Goal: Transaction & Acquisition: Purchase product/service

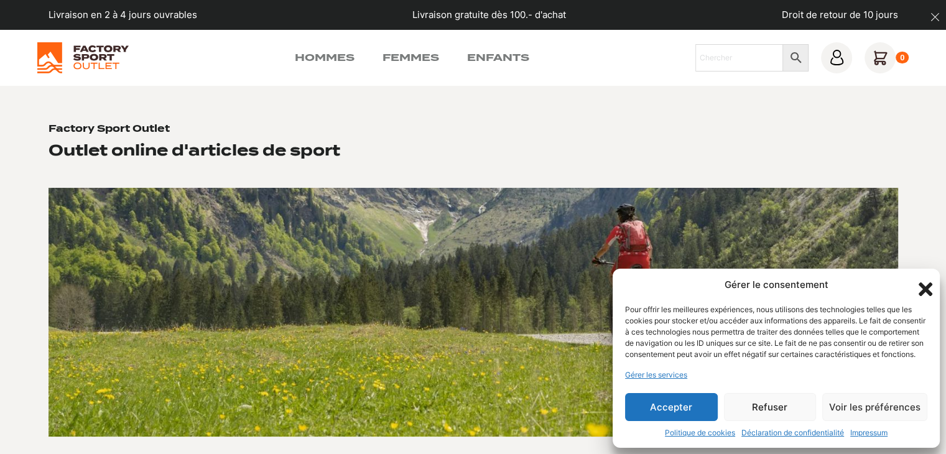
click at [676, 403] on button "Accepter" at bounding box center [671, 407] width 93 height 28
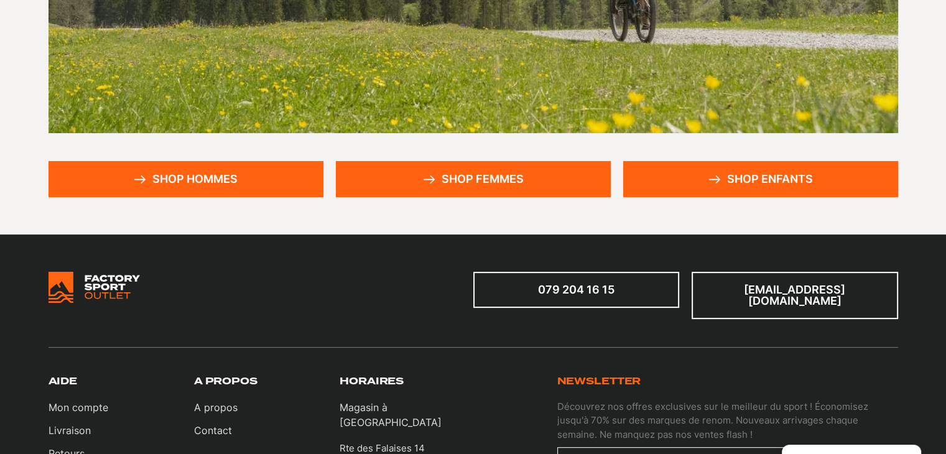
scroll to position [311, 0]
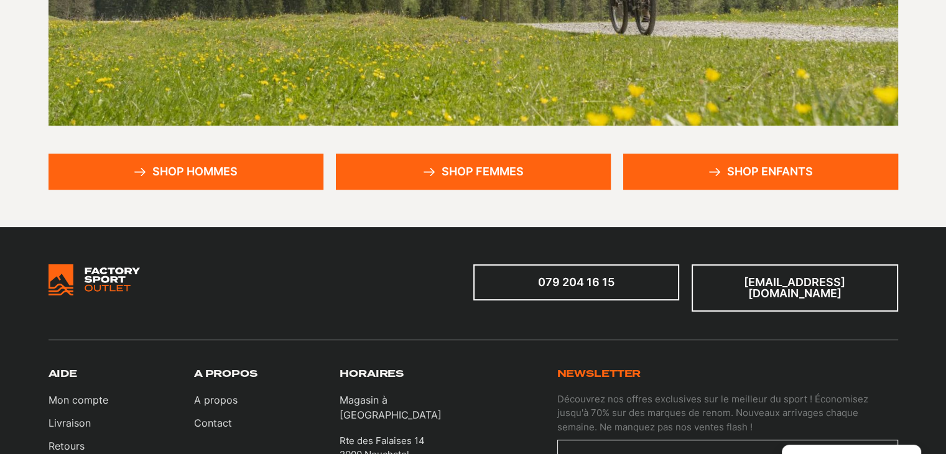
click at [205, 180] on link "Shop hommes" at bounding box center [186, 172] width 275 height 36
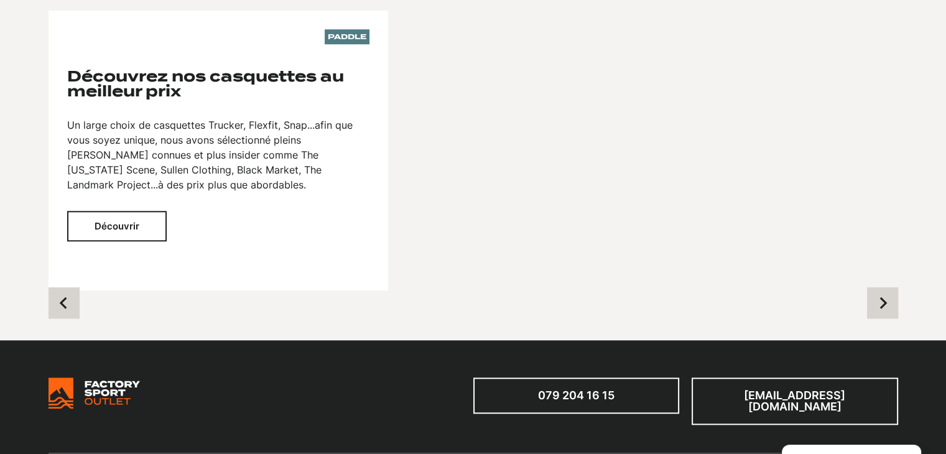
scroll to position [1244, 0]
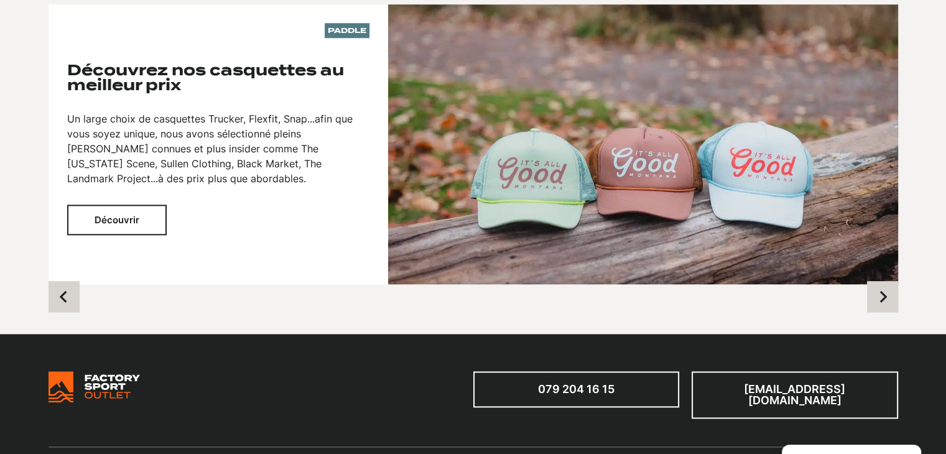
click at [136, 213] on button "Découvrir" at bounding box center [117, 220] width 100 height 30
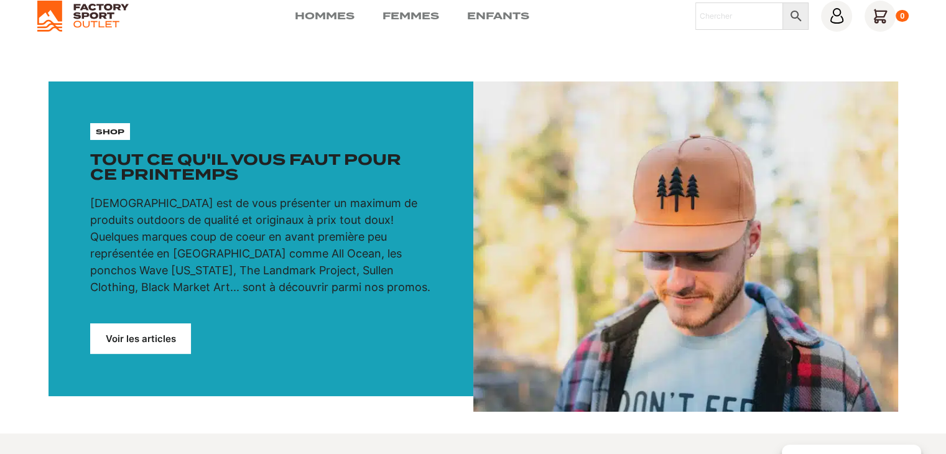
scroll to position [0, 0]
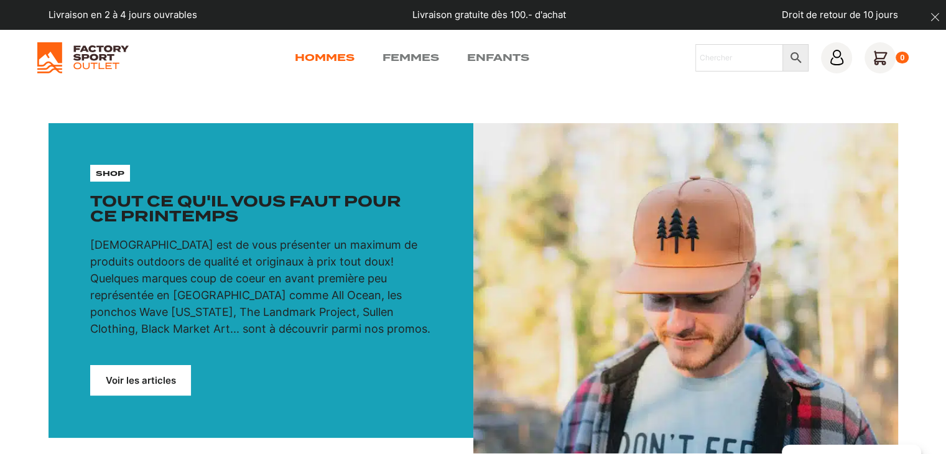
click at [321, 60] on link "Hommes" at bounding box center [325, 57] width 60 height 15
click at [149, 375] on link "Voir les articles" at bounding box center [140, 380] width 101 height 30
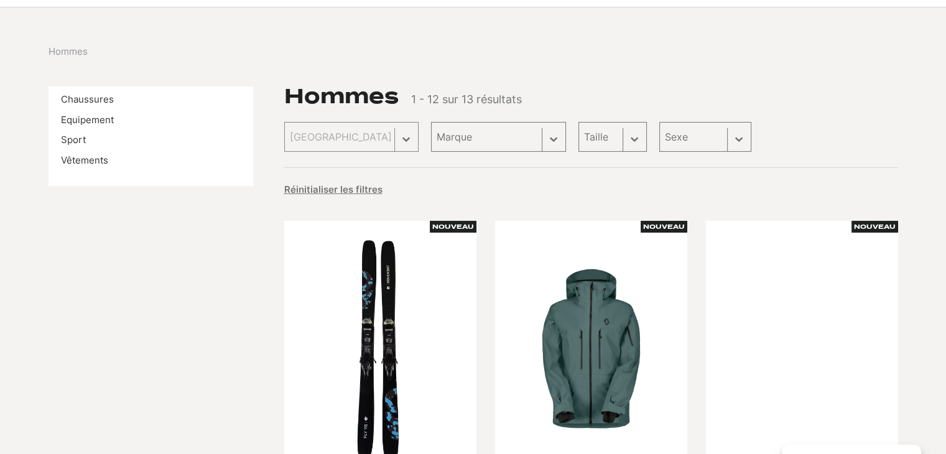
scroll to position [249, 0]
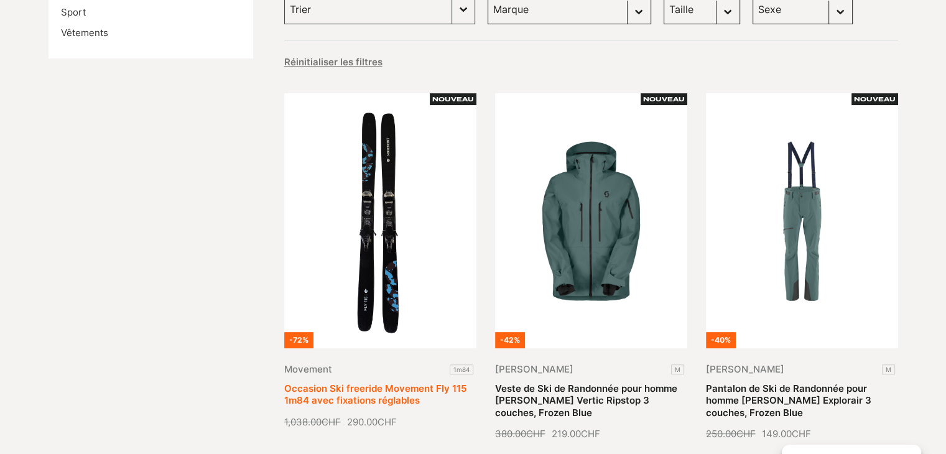
click at [396, 383] on link "Occasion Ski freeride Movement Fly 115 1m84 avec fixations réglables" at bounding box center [375, 395] width 182 height 24
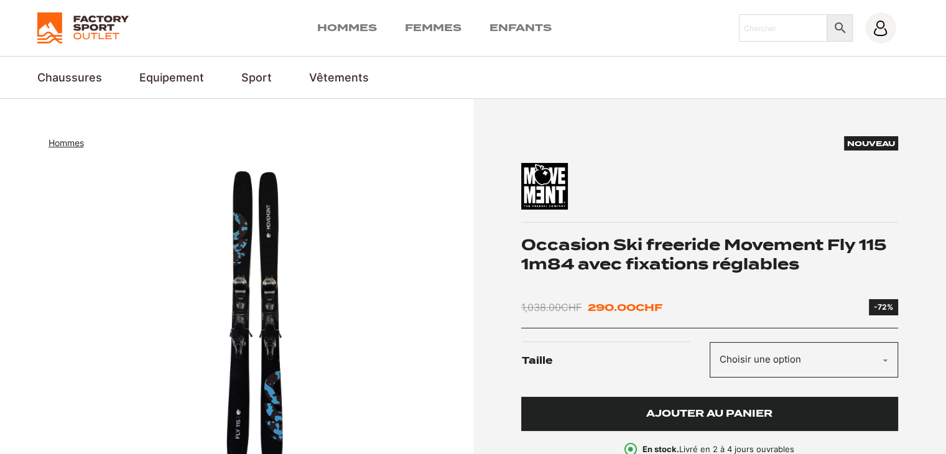
click at [664, 409] on span "Ajouter au panier" at bounding box center [709, 414] width 126 height 11
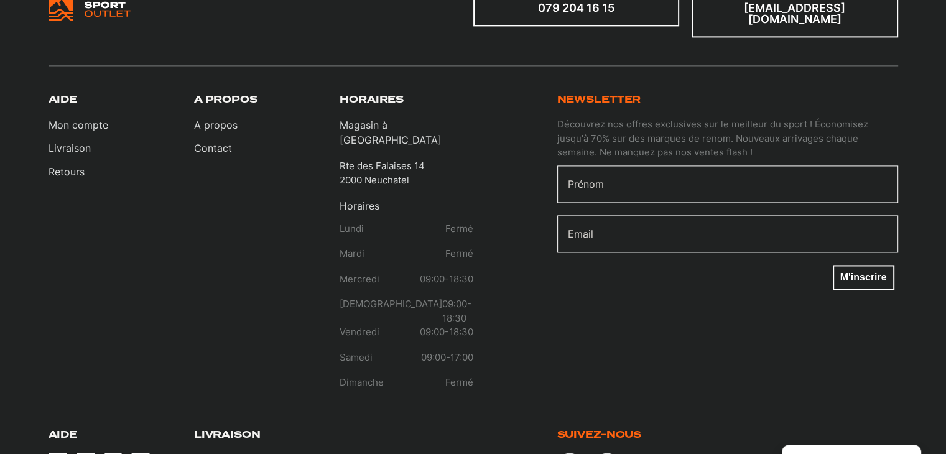
scroll to position [1962, 0]
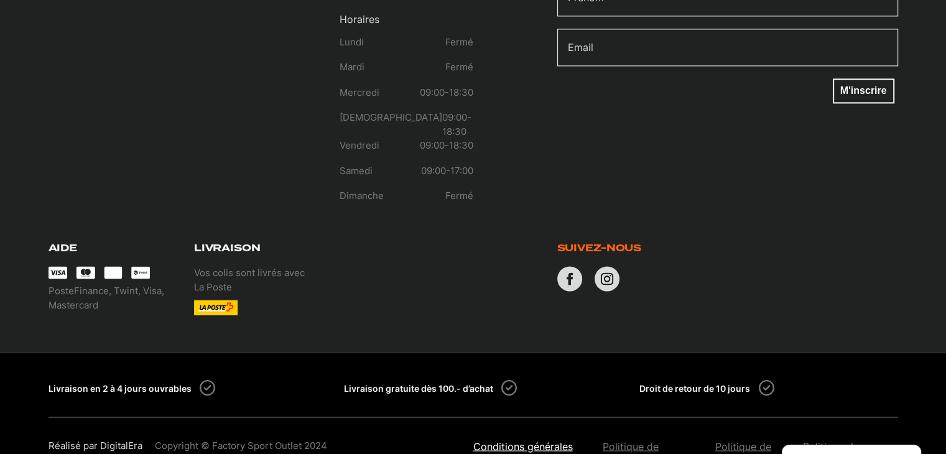
click at [508, 439] on link "Conditions générales de ventes" at bounding box center [532, 454] width 118 height 30
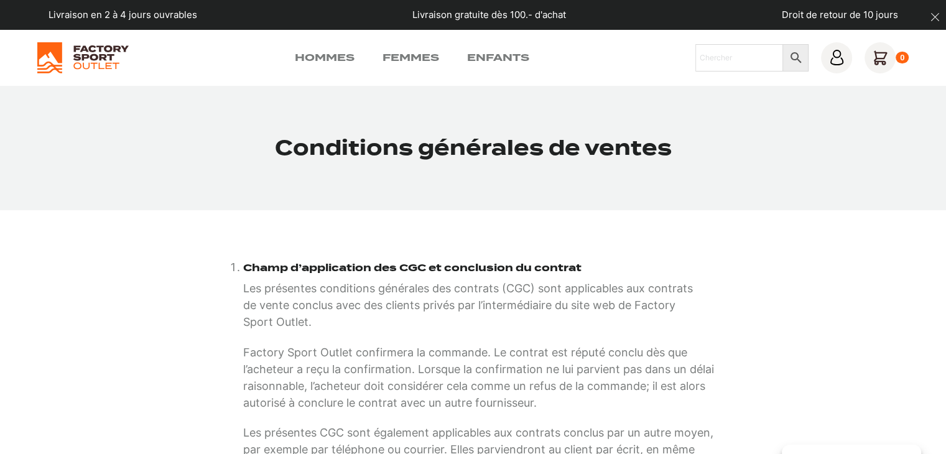
click at [112, 48] on img at bounding box center [82, 57] width 91 height 31
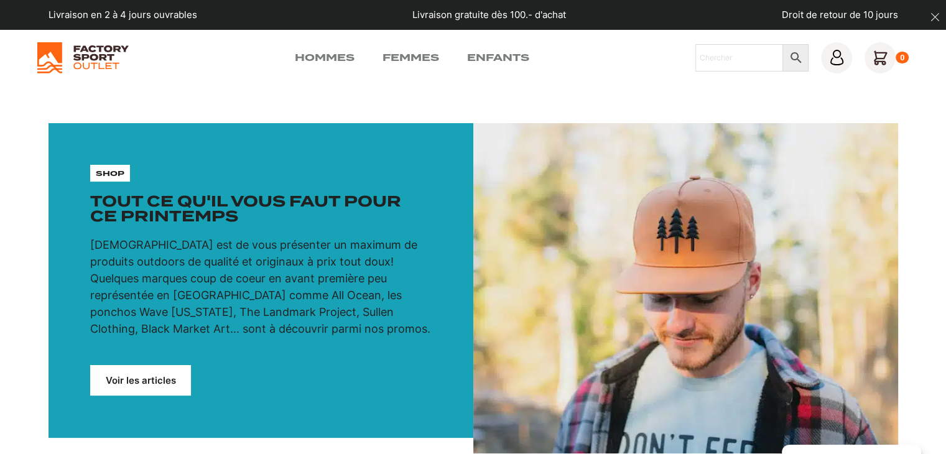
click at [97, 56] on img at bounding box center [82, 57] width 91 height 31
click at [97, 58] on img at bounding box center [82, 57] width 91 height 31
click at [47, 62] on img at bounding box center [82, 57] width 91 height 31
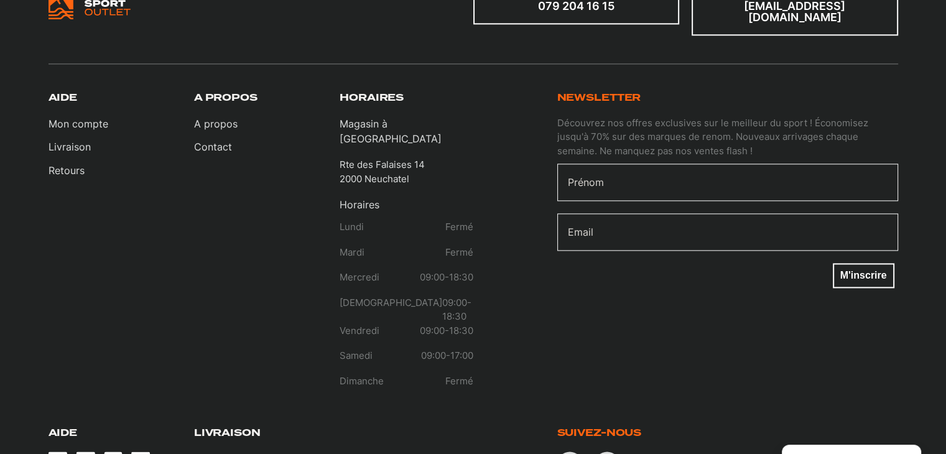
scroll to position [1555, 0]
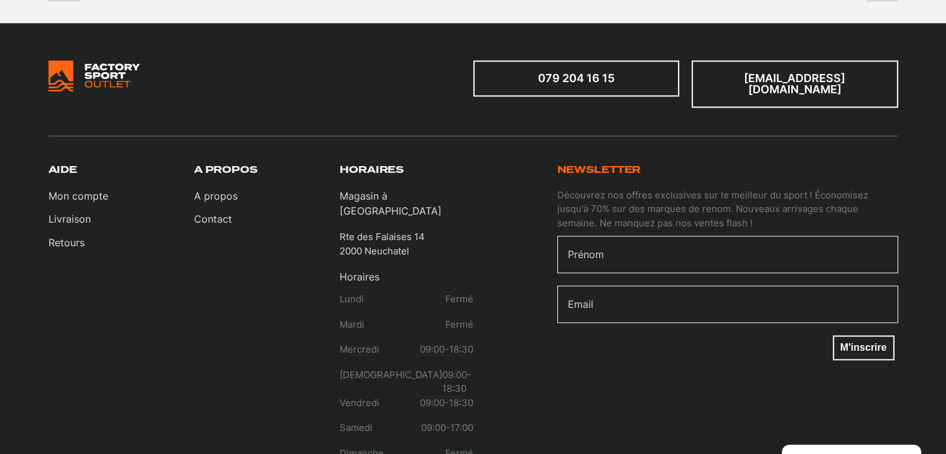
click at [625, 78] on link "079 204 16 15" at bounding box center [576, 78] width 207 height 36
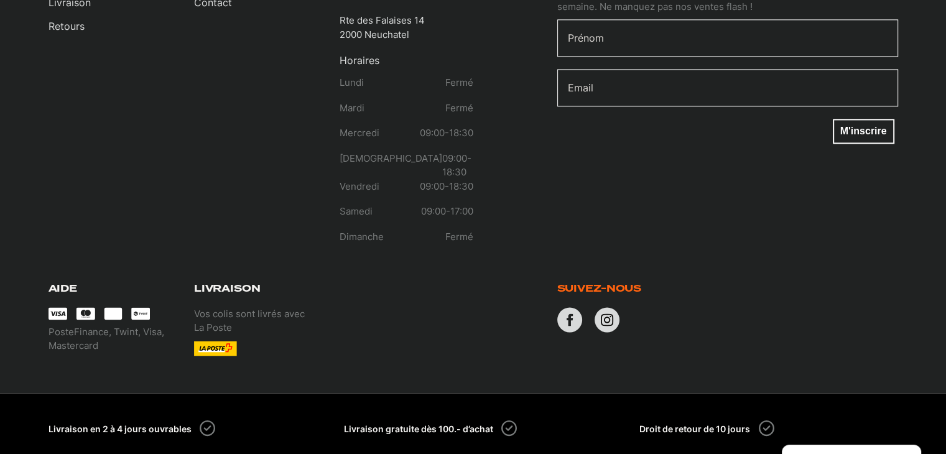
scroll to position [1827, 0]
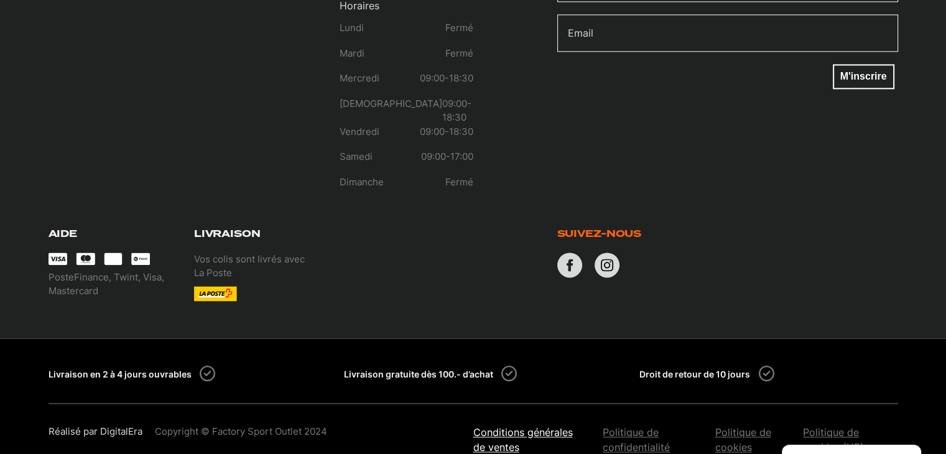
click at [548, 425] on link "Conditions générales de ventes" at bounding box center [532, 440] width 118 height 30
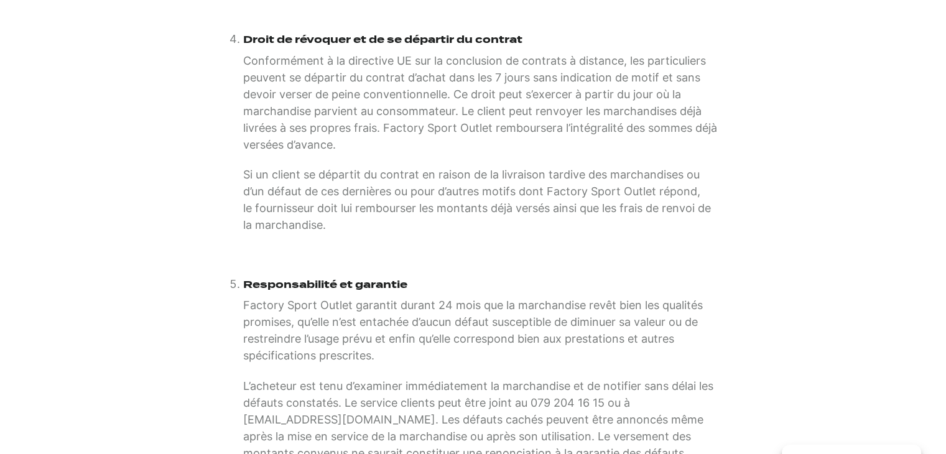
scroll to position [995, 0]
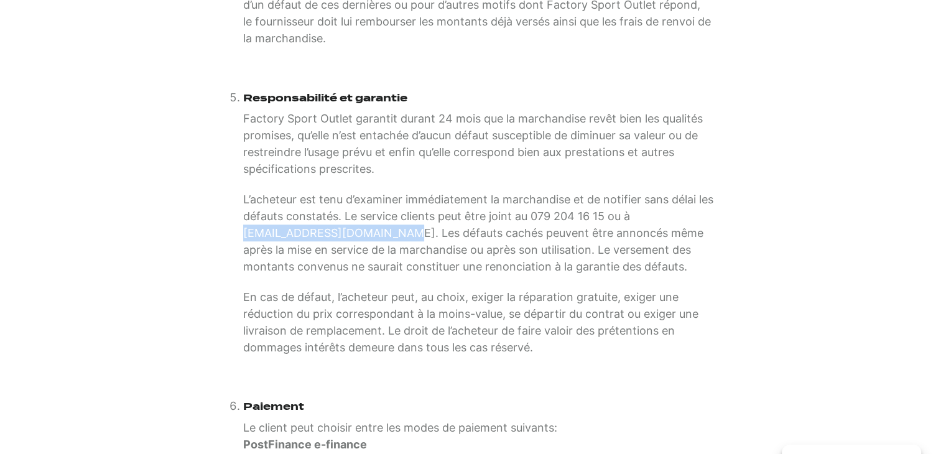
drag, startPoint x: 386, startPoint y: 227, endPoint x: 226, endPoint y: 233, distance: 159.4
click at [226, 233] on ol "Champ d’application des CGC et conclusion du contrat Les présentes conditions g…" at bounding box center [473, 310] width 510 height 2094
copy p "[EMAIL_ADDRESS][DOMAIN_NAME]"
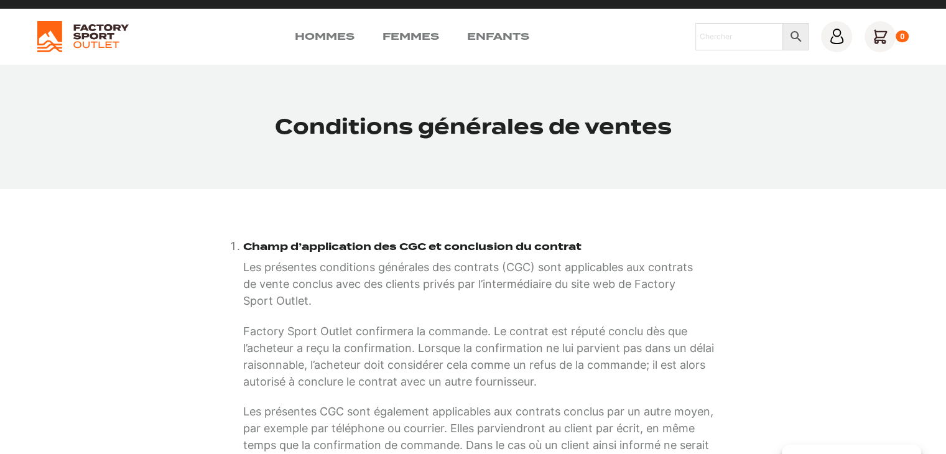
scroll to position [0, 0]
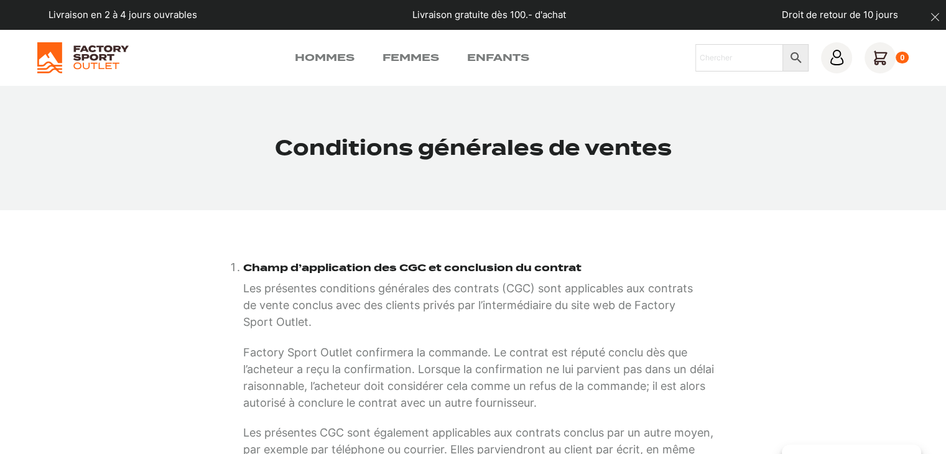
click at [80, 57] on img at bounding box center [82, 57] width 91 height 31
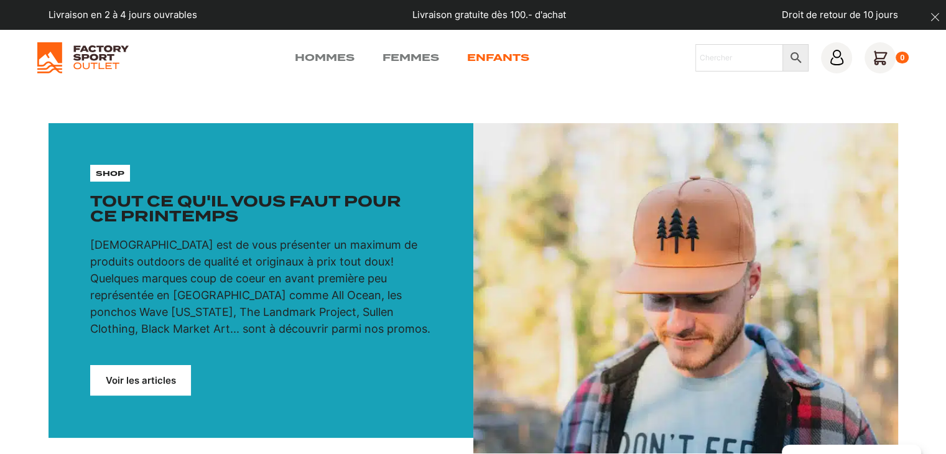
click at [485, 53] on link "Enfants" at bounding box center [498, 57] width 62 height 15
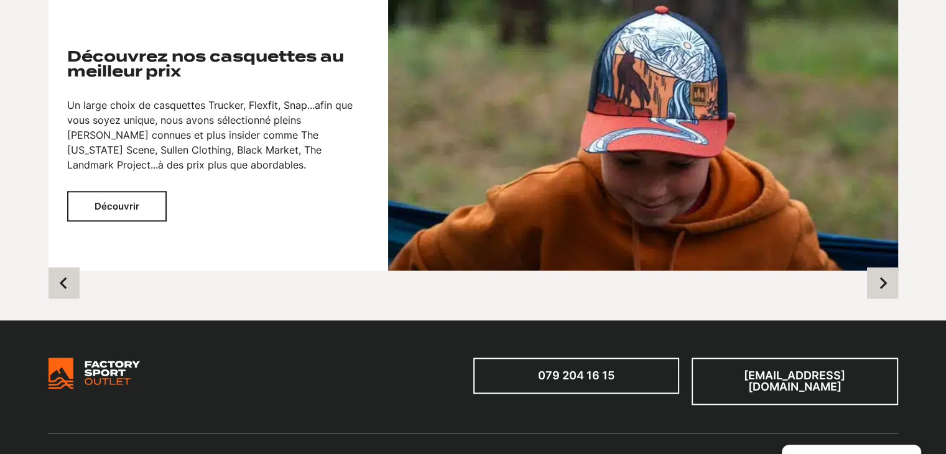
scroll to position [1182, 0]
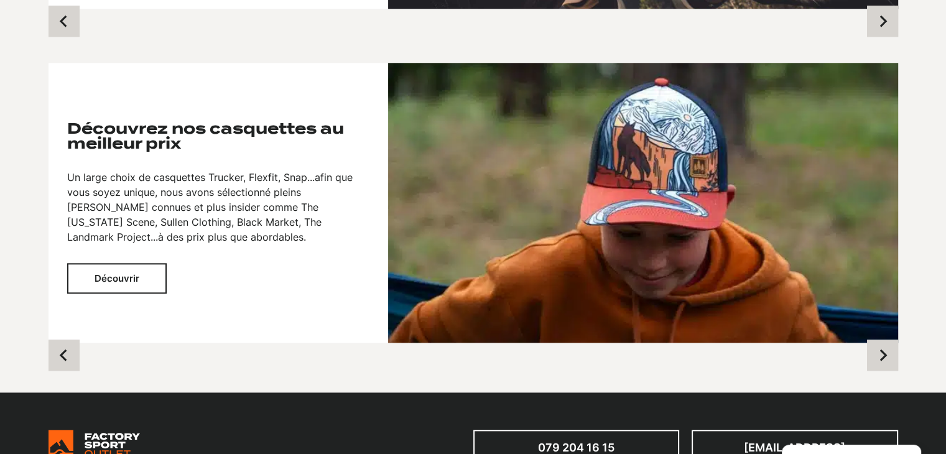
click at [128, 289] on button "Découvrir" at bounding box center [117, 278] width 100 height 30
click at [151, 284] on button "Découvrir" at bounding box center [117, 278] width 100 height 30
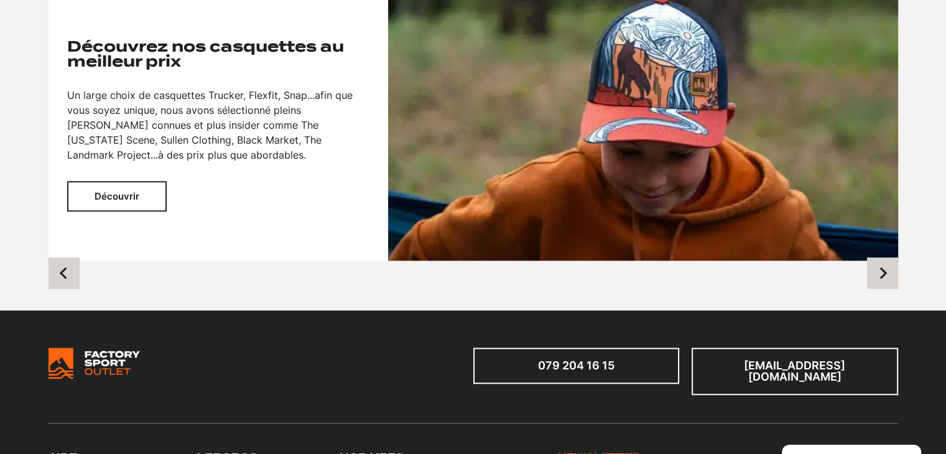
scroll to position [1272, 0]
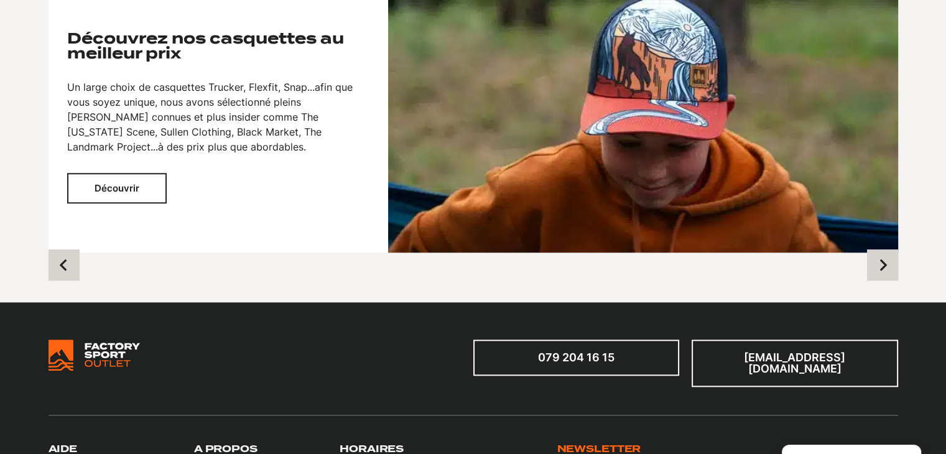
click at [124, 187] on button "Découvrir" at bounding box center [117, 188] width 100 height 30
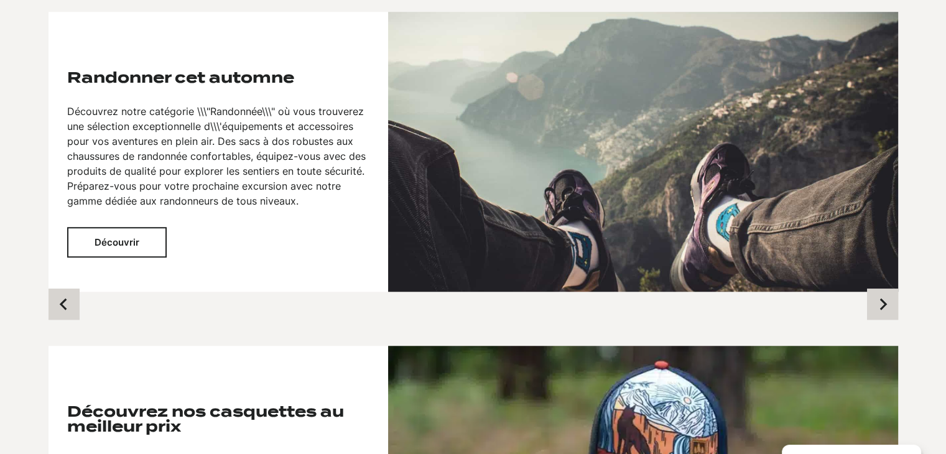
click at [147, 240] on button "Découvrir" at bounding box center [117, 242] width 100 height 30
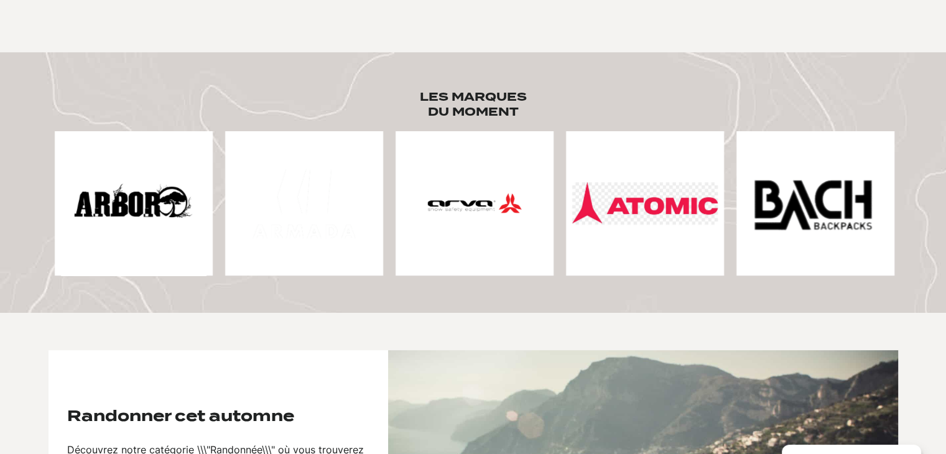
scroll to position [650, 0]
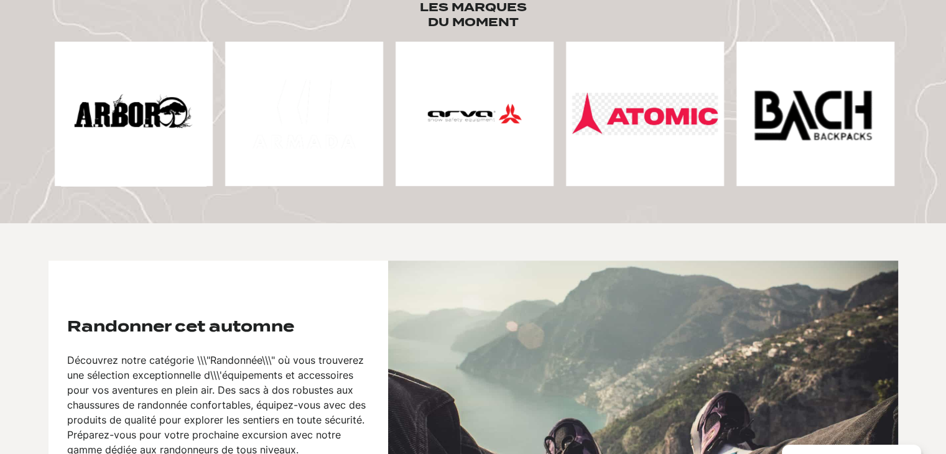
click at [179, 128] on img at bounding box center [134, 114] width 146 height 146
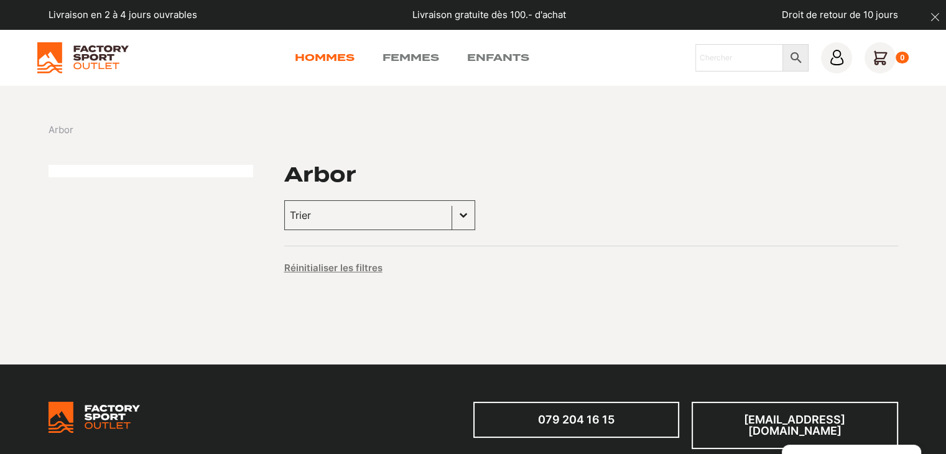
click at [334, 55] on link "Hommes" at bounding box center [325, 57] width 60 height 15
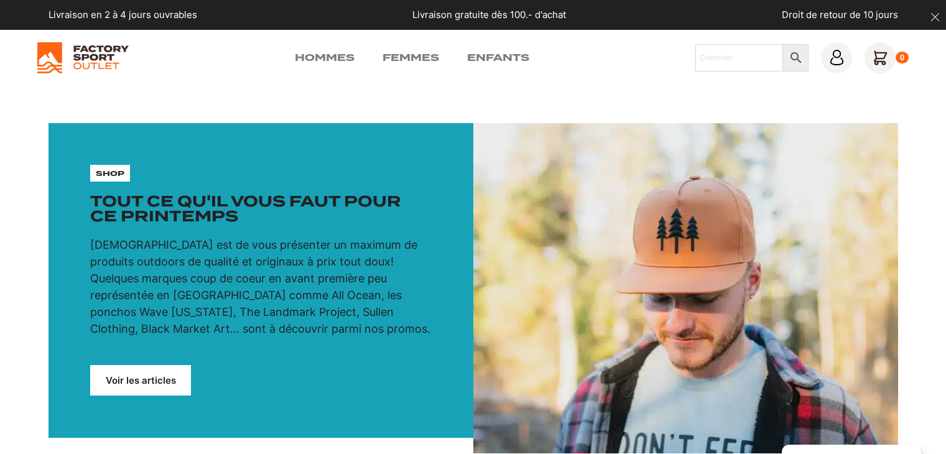
scroll to position [436, 0]
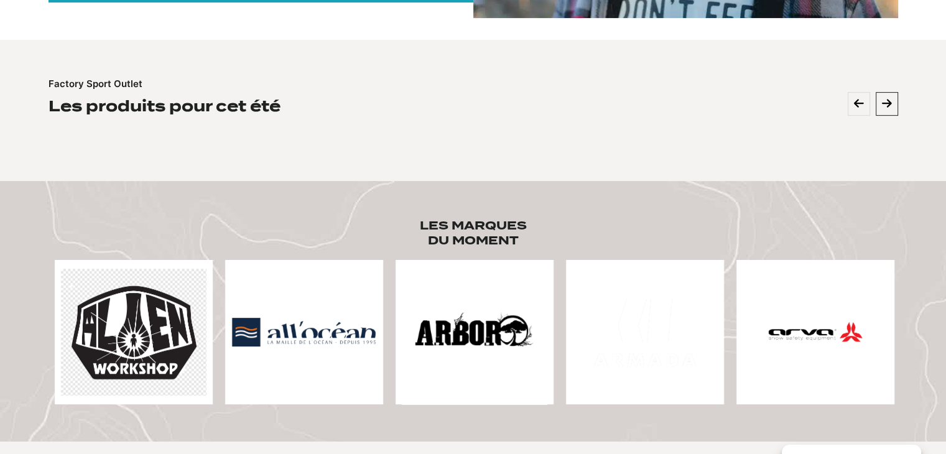
click at [878, 106] on button at bounding box center [887, 104] width 22 height 24
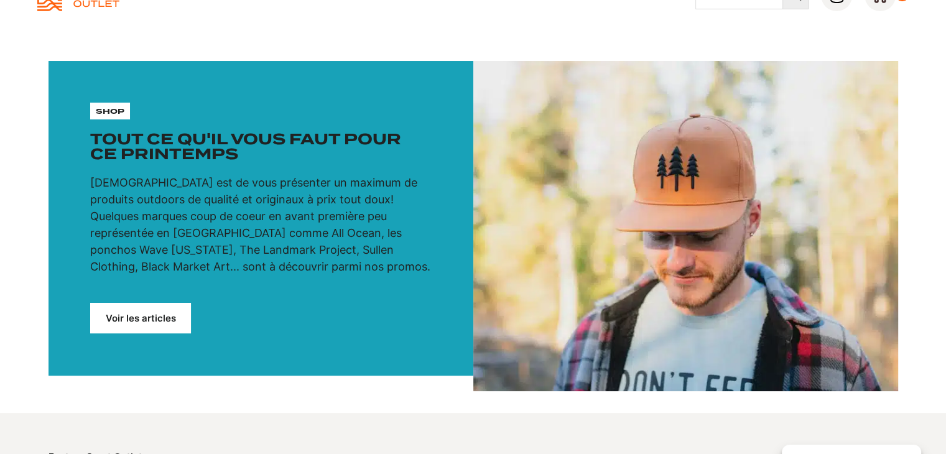
scroll to position [0, 0]
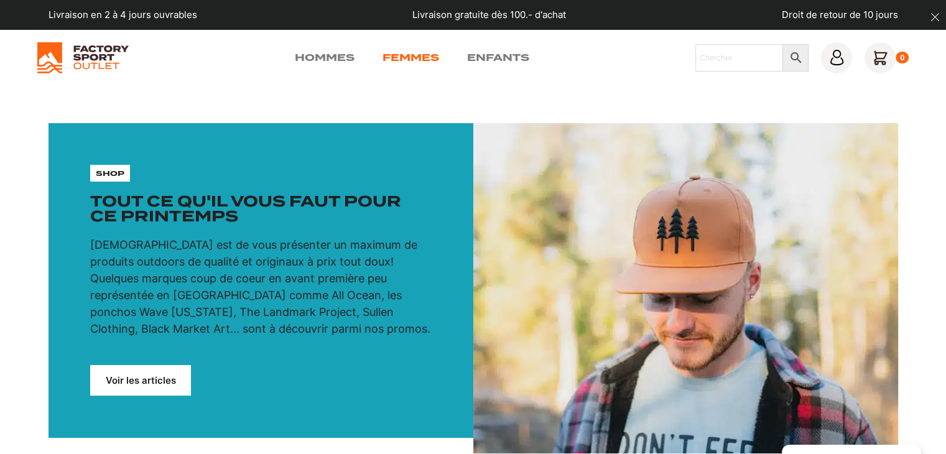
click at [405, 53] on link "Femmes" at bounding box center [411, 57] width 57 height 15
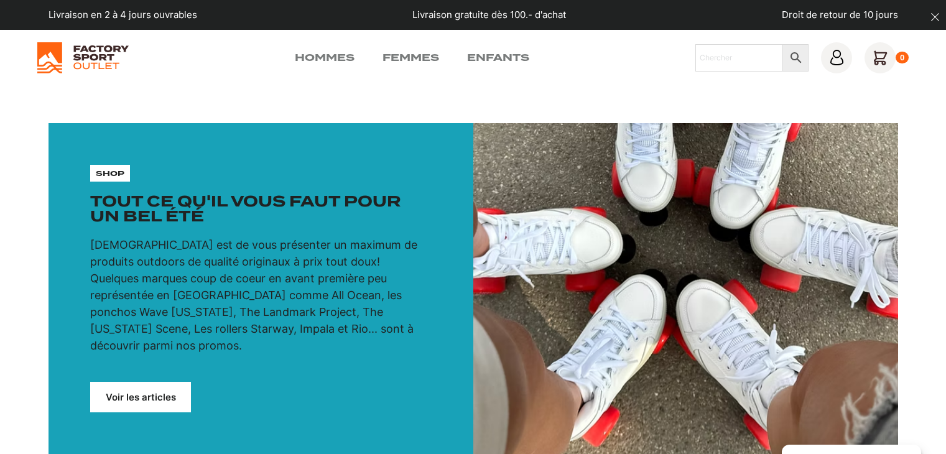
scroll to position [187, 0]
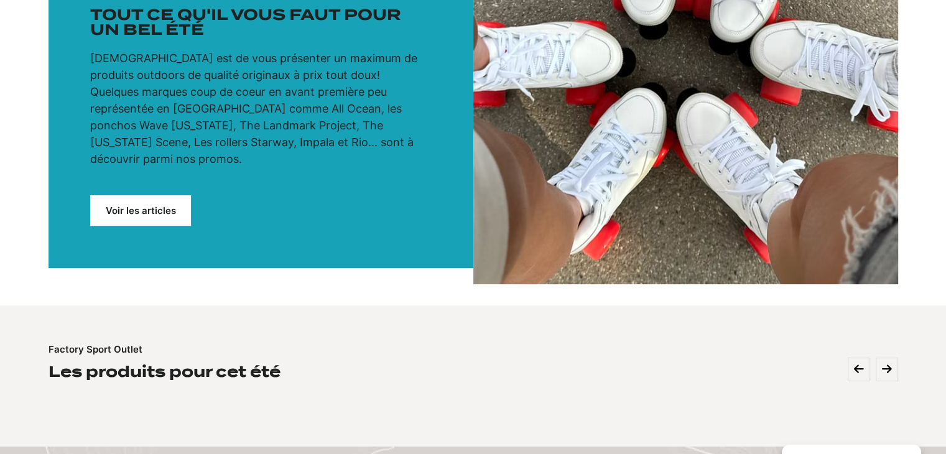
click at [154, 196] on link "Voir les articles" at bounding box center [140, 210] width 101 height 30
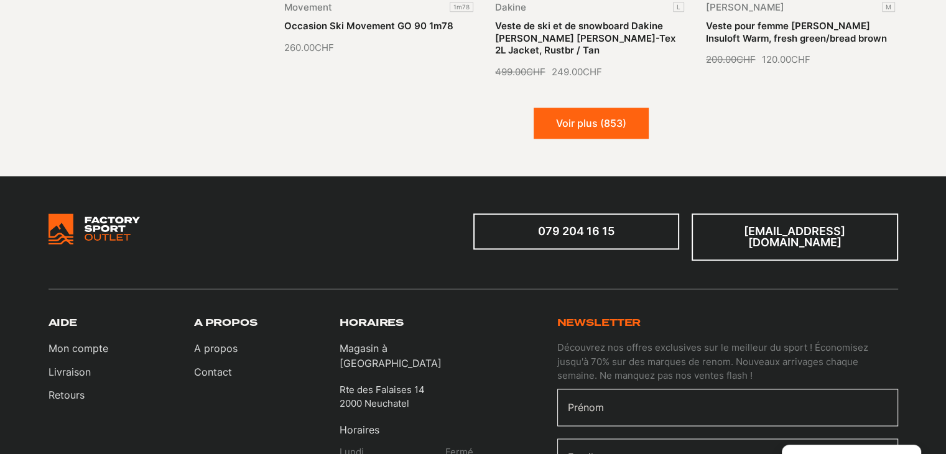
scroll to position [1680, 0]
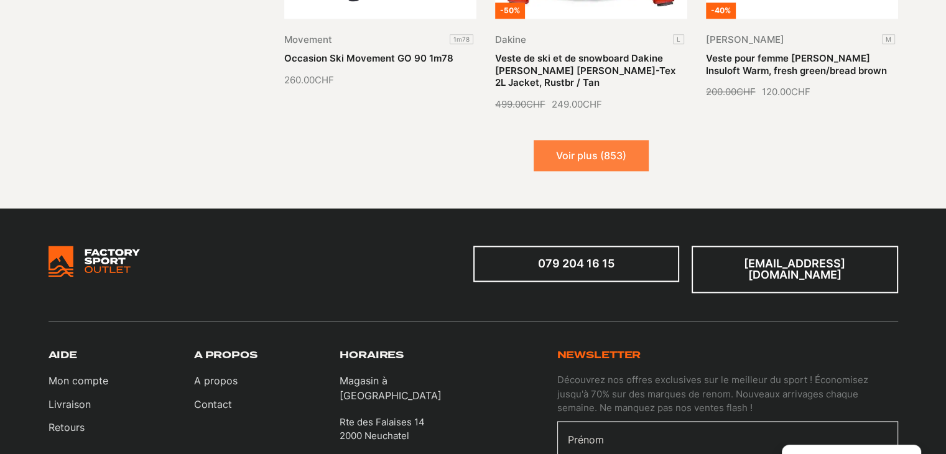
click at [601, 140] on button "Voir plus (853)" at bounding box center [591, 155] width 115 height 31
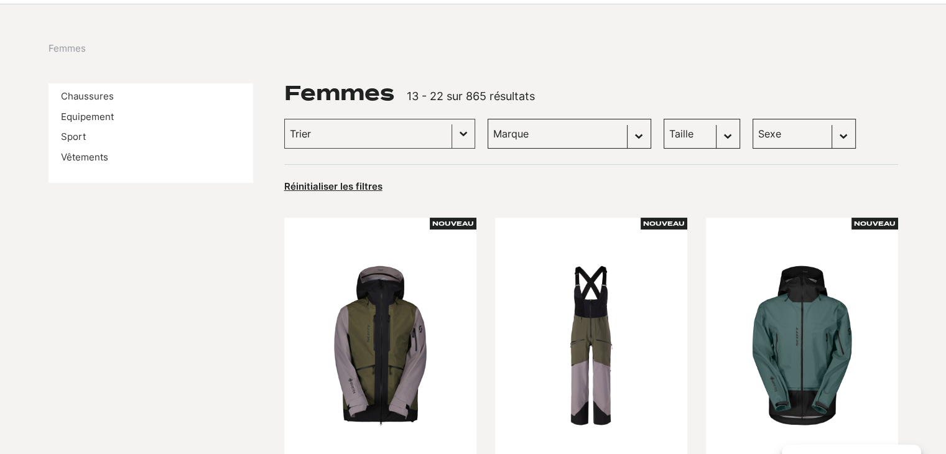
scroll to position [0, 0]
